Goal: Find specific page/section: Find specific page/section

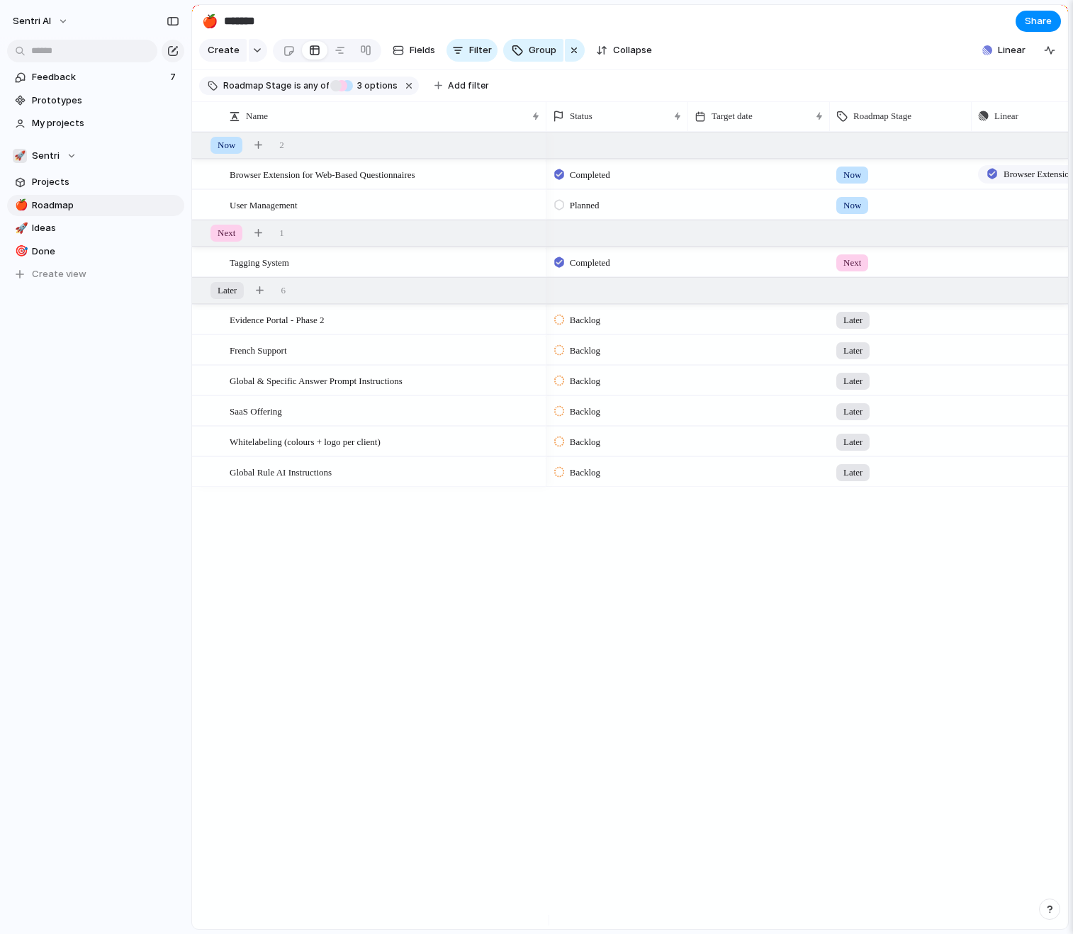
click at [1052, 918] on button "button" at bounding box center [1049, 909] width 21 height 21
click at [803, 670] on div "Completed Now Browser Extension for Web-Based Questionnaires Planned Now Push C…" at bounding box center [807, 530] width 522 height 797
